Goal: Understand process/instructions

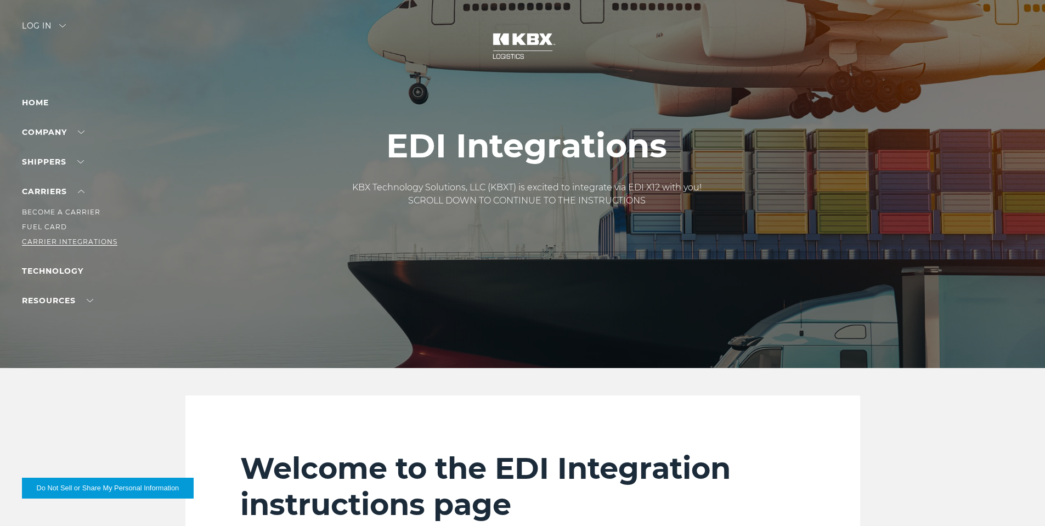
click at [50, 240] on link "Carrier Integrations" at bounding box center [69, 242] width 95 height 8
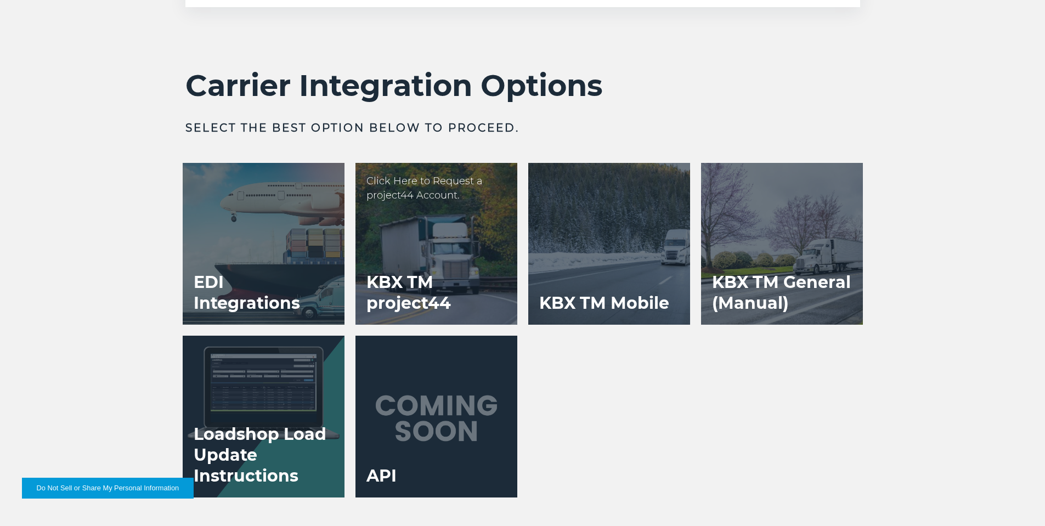
scroll to position [2139, 0]
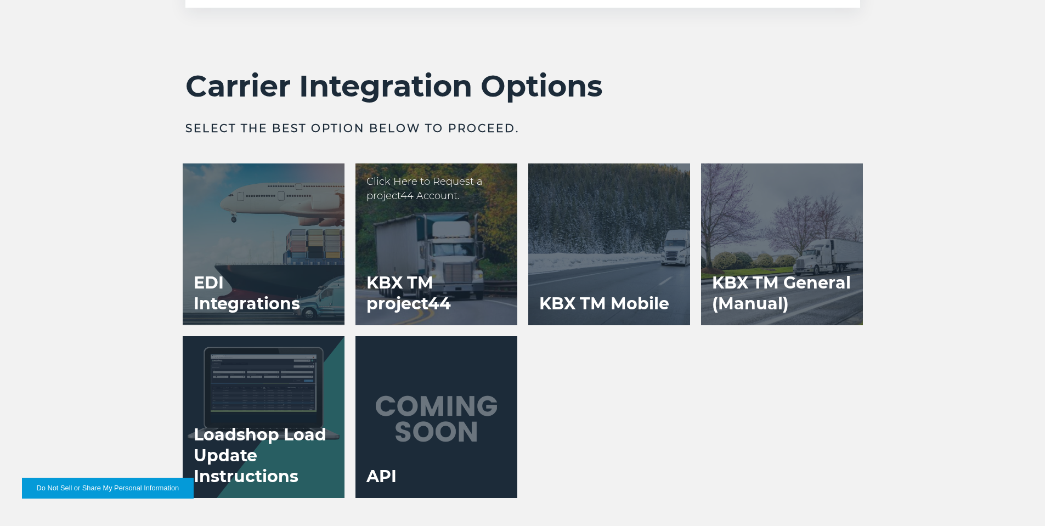
click at [405, 223] on div at bounding box center [436, 244] width 162 height 162
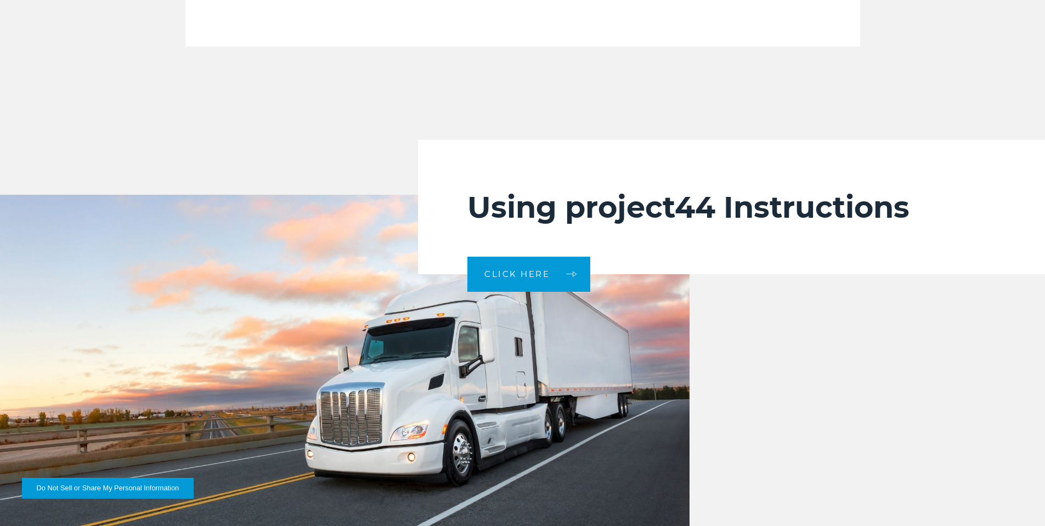
scroll to position [2359, 0]
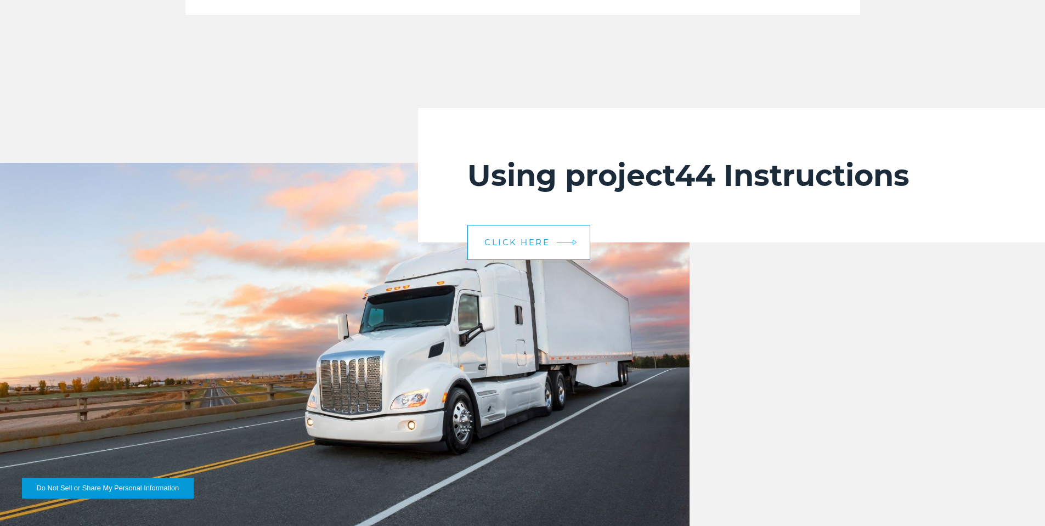
click at [510, 255] on link "CLICK HERE" at bounding box center [528, 242] width 123 height 35
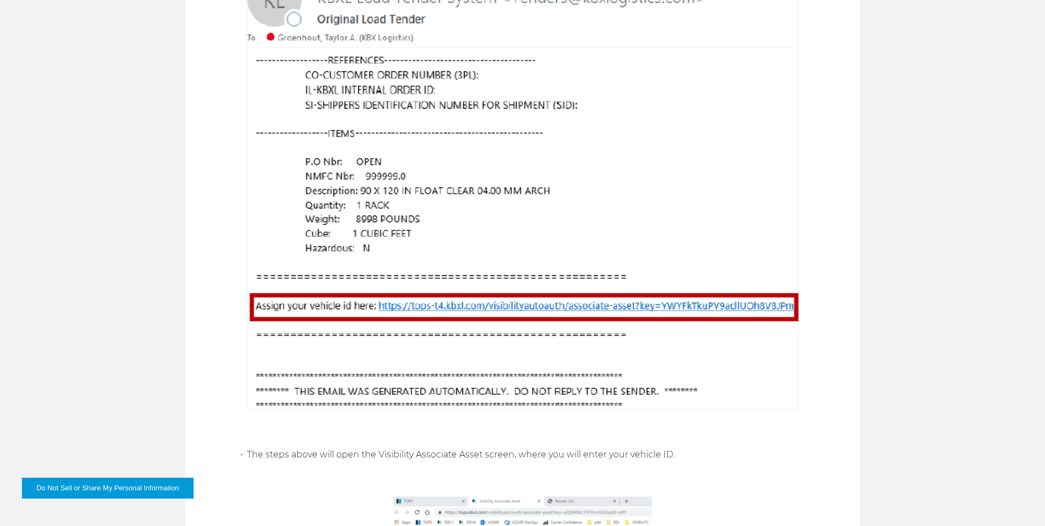
scroll to position [1207, 0]
